Goal: Navigation & Orientation: Go to known website

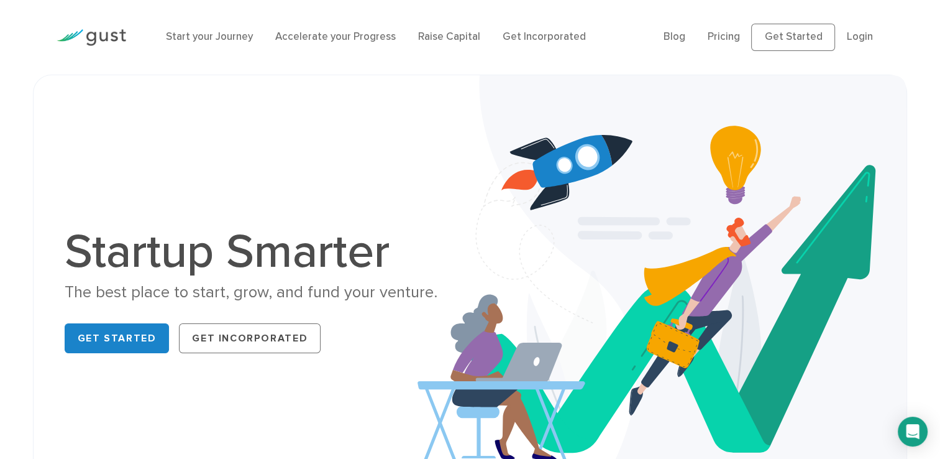
click at [857, 46] on ul "Blog FAQ Pricing Get Started Login Login" at bounding box center [774, 37] width 220 height 27
click at [861, 36] on link "Login" at bounding box center [859, 36] width 26 height 12
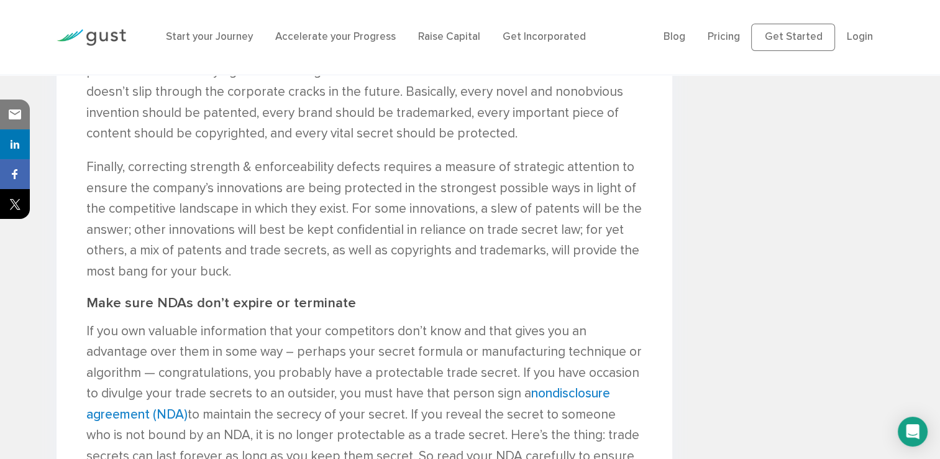
scroll to position [1988, 0]
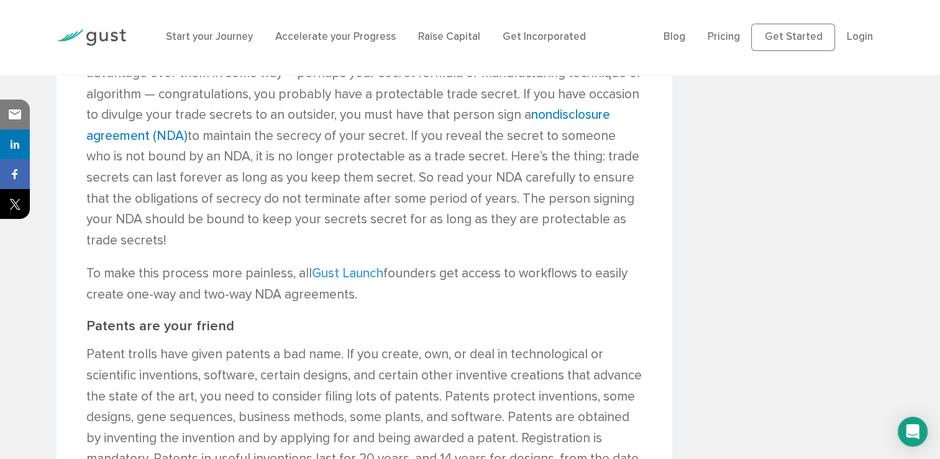
click at [377, 265] on link "Gust Launch" at bounding box center [347, 273] width 71 height 16
